Goal: Information Seeking & Learning: Learn about a topic

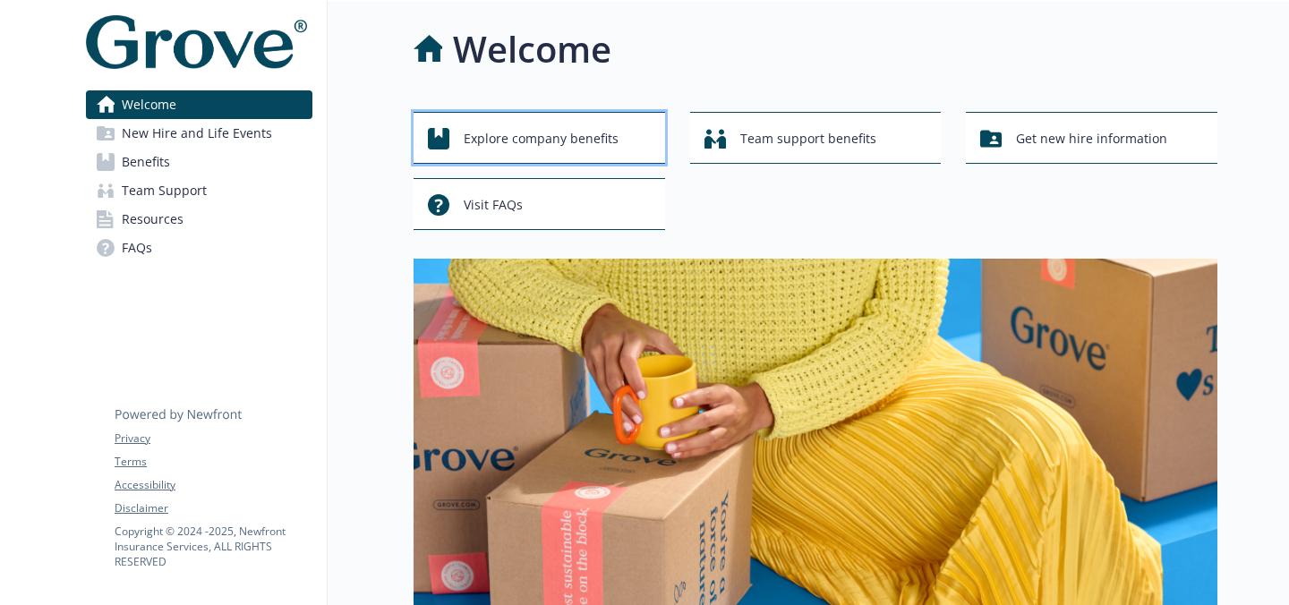
click at [462, 139] on div "Explore company benefits" at bounding box center [542, 139] width 228 height 34
